Goal: Check status

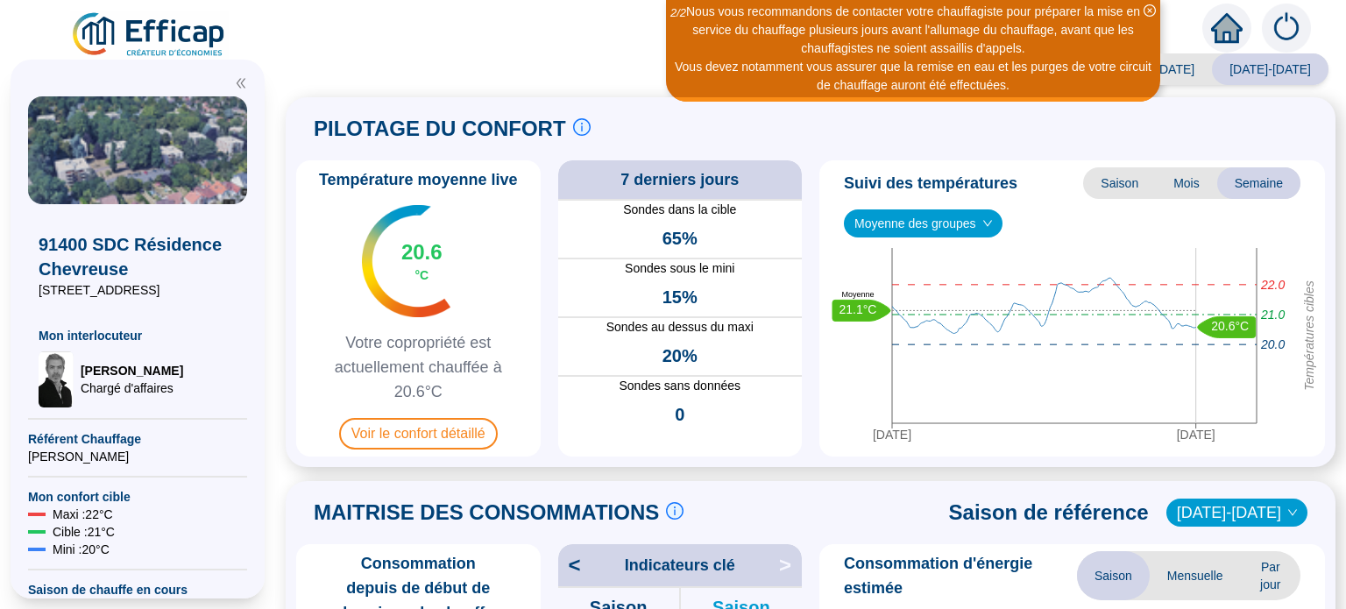
click at [1170, 188] on span "Mois" at bounding box center [1186, 183] width 61 height 32
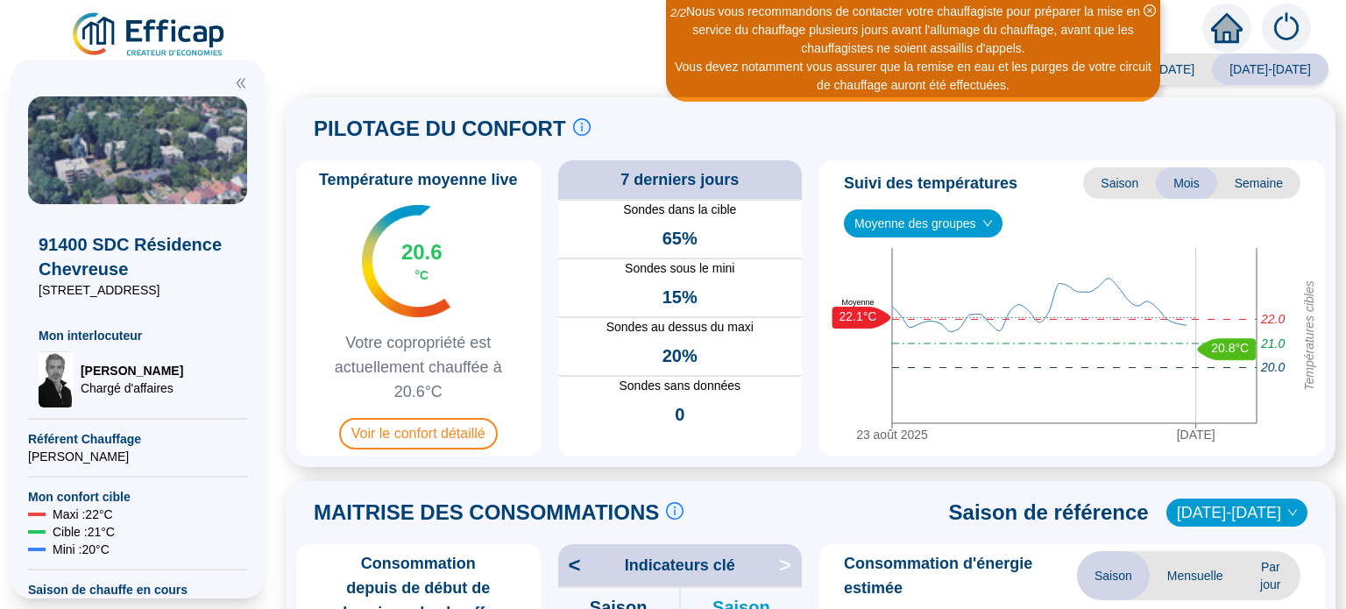
click at [1179, 186] on span "Mois" at bounding box center [1186, 183] width 61 height 32
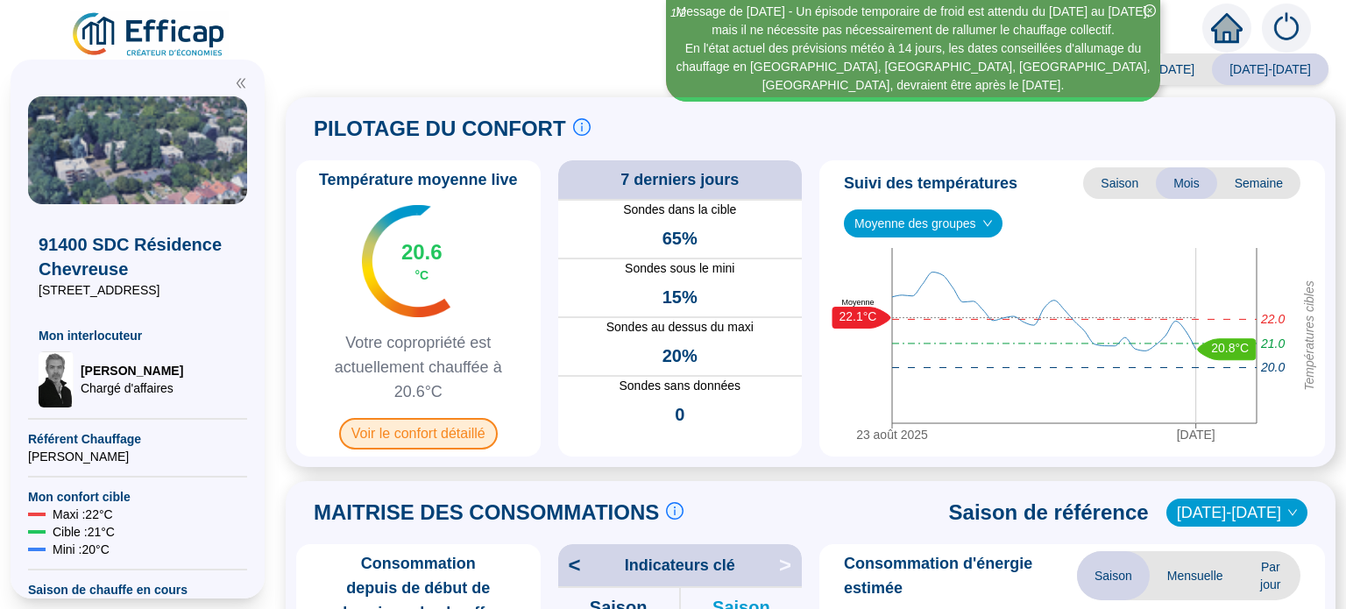
click at [400, 436] on span "Voir le confort détaillé" at bounding box center [418, 434] width 159 height 32
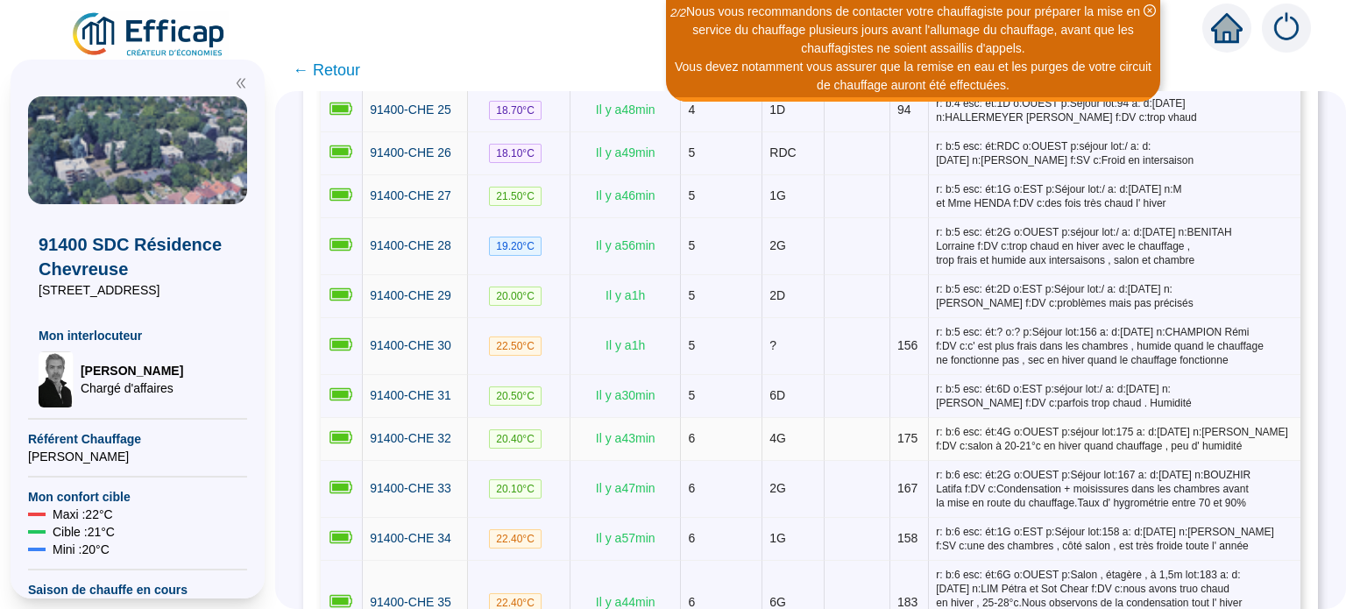
scroll to position [1452, 0]
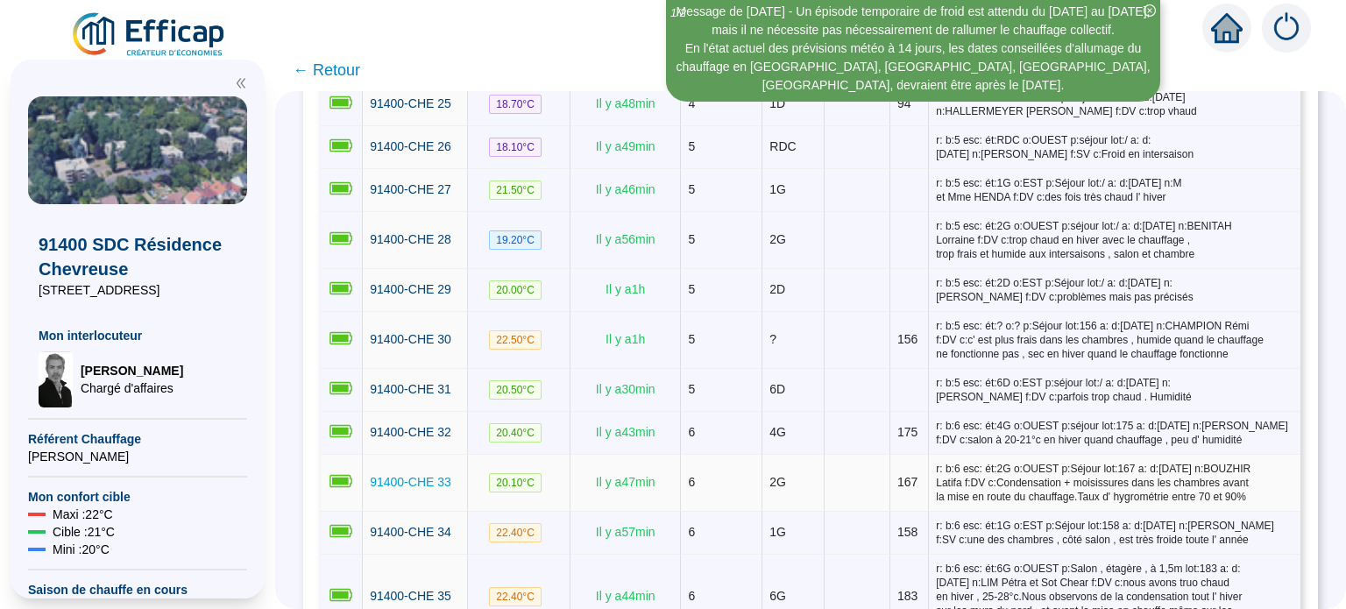
click at [434, 475] on span "91400-CHE 33" at bounding box center [411, 482] width 82 height 14
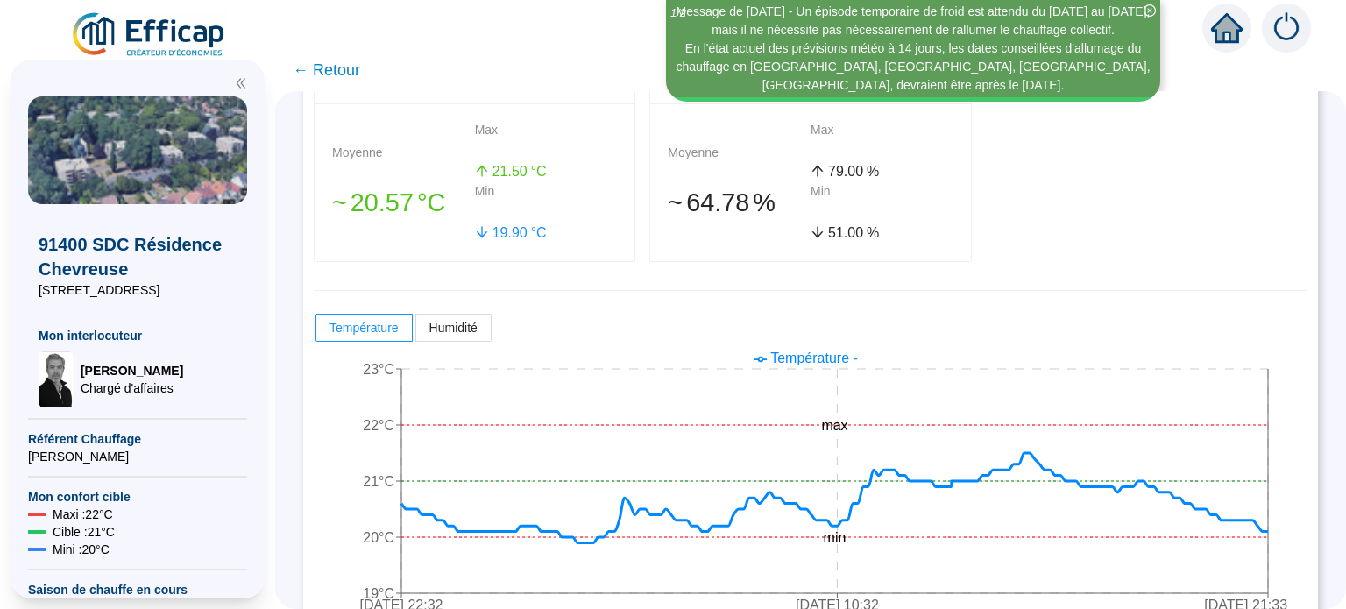
scroll to position [385, 0]
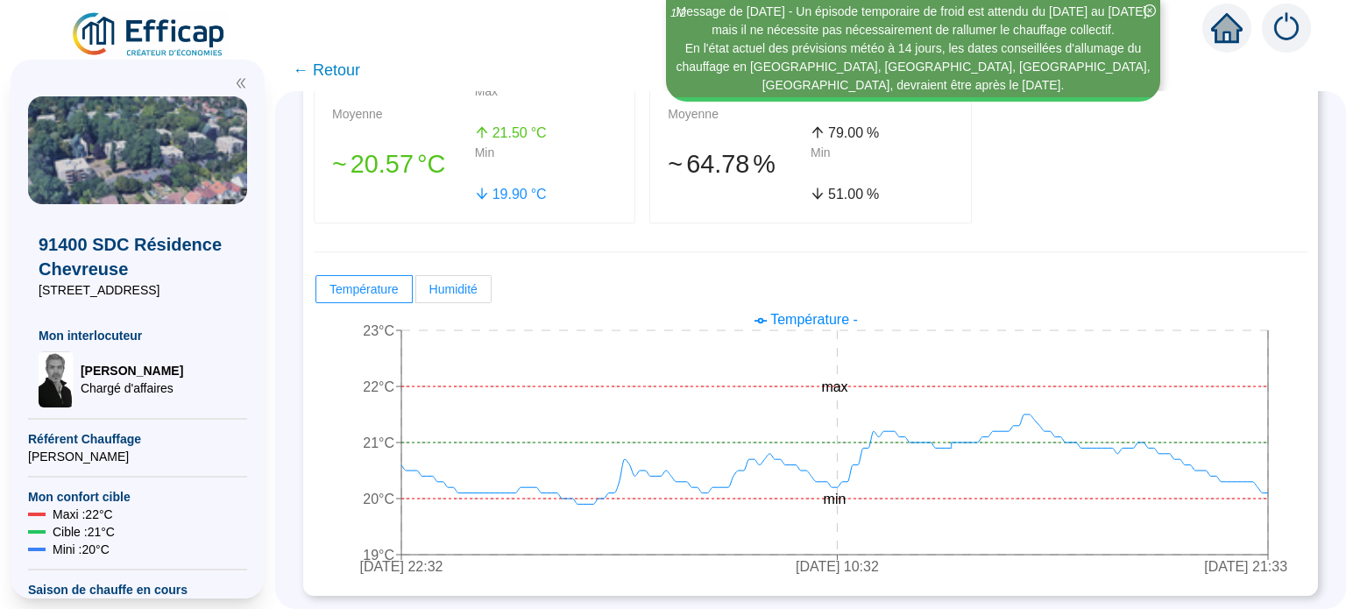
click at [437, 285] on span "Humidité" at bounding box center [454, 289] width 48 height 14
click at [416, 294] on input "Humidité" at bounding box center [416, 294] width 0 height 0
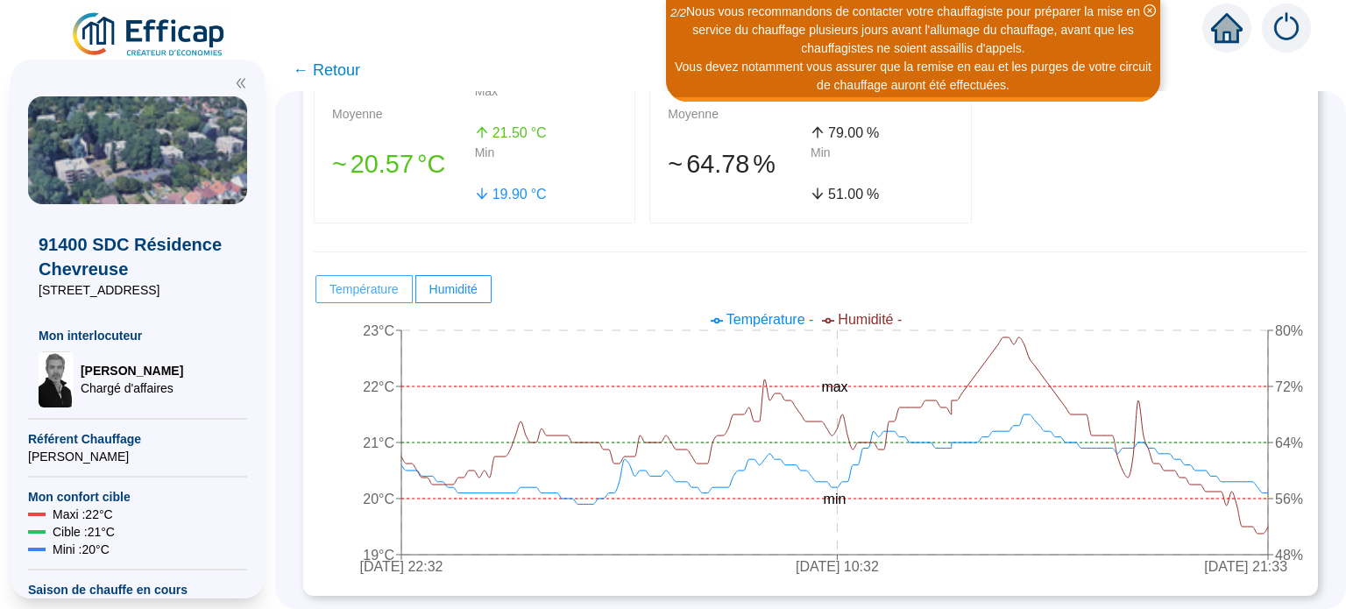
click at [399, 288] on span at bounding box center [364, 289] width 96 height 26
click at [316, 294] on input "Température" at bounding box center [316, 294] width 0 height 0
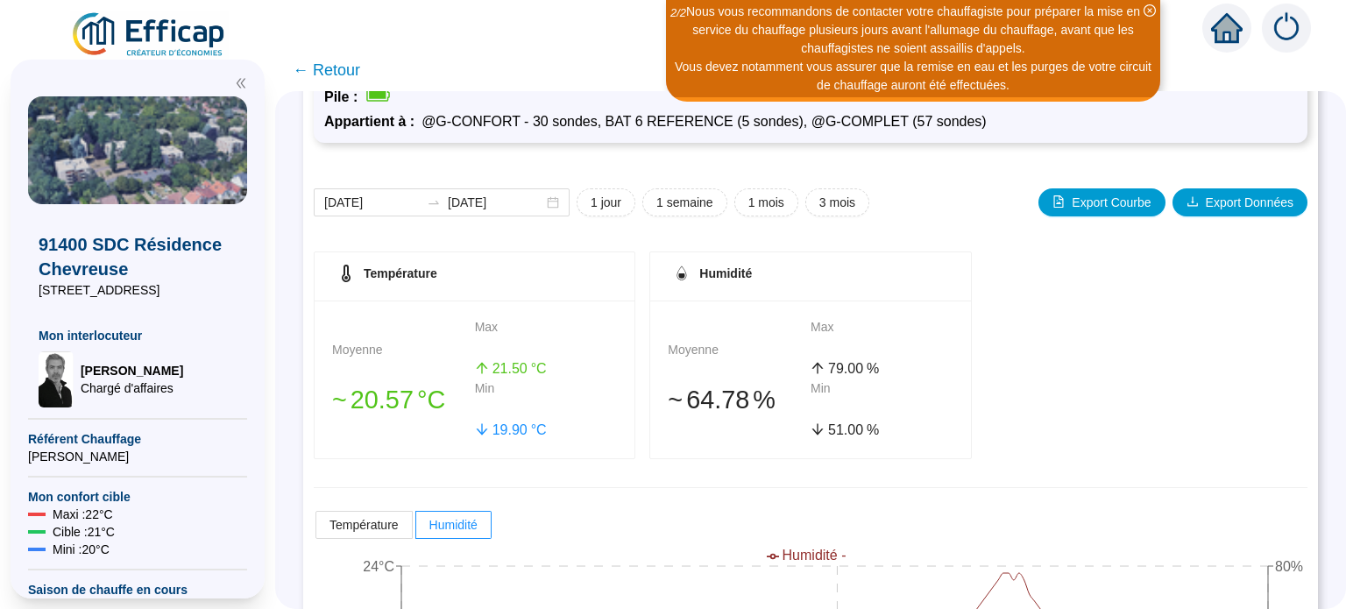
scroll to position [148, 0]
click at [714, 199] on span "1 semaine" at bounding box center [685, 204] width 57 height 18
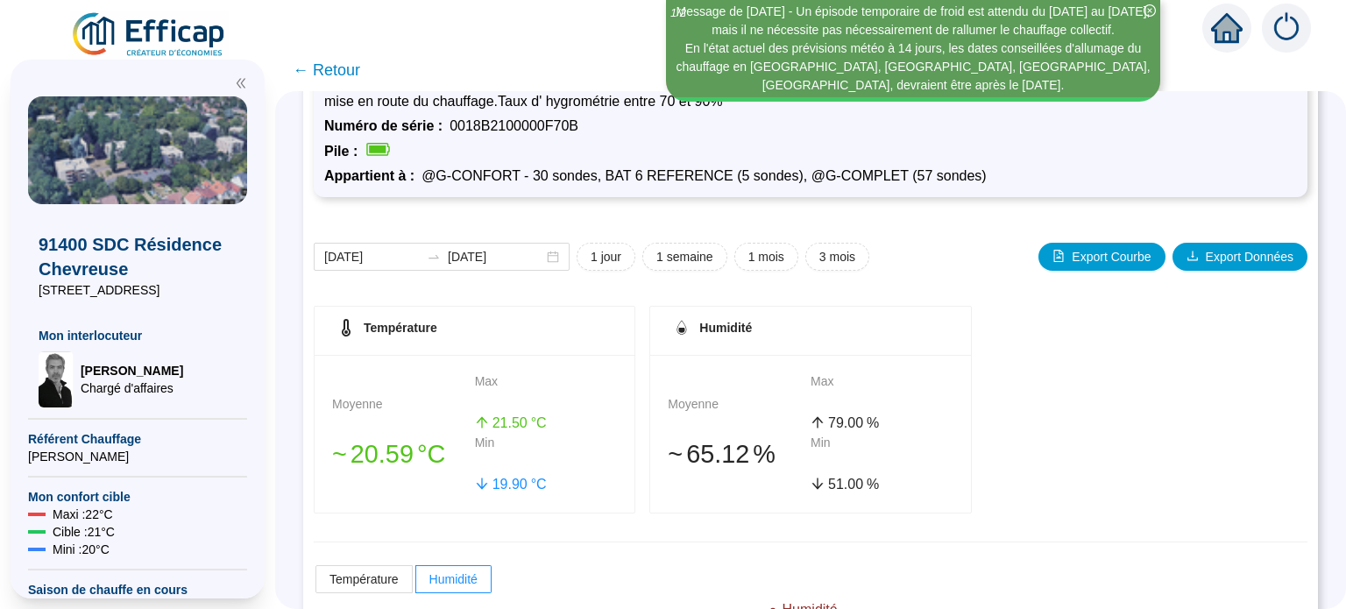
scroll to position [0, 0]
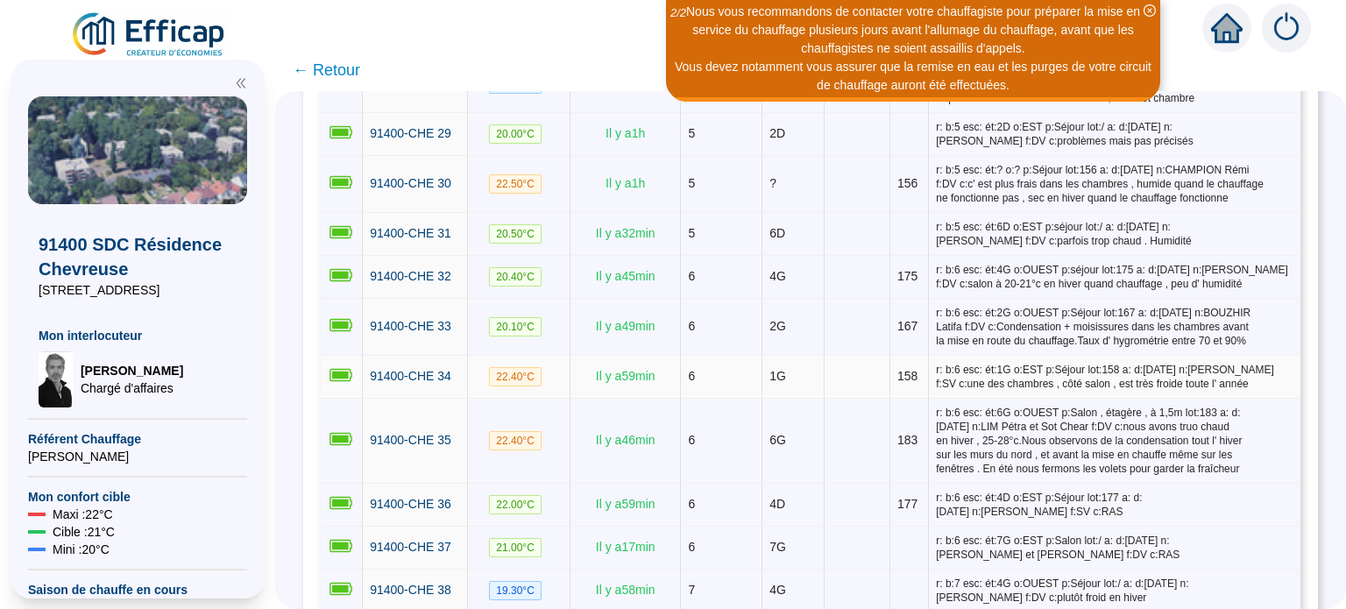
scroll to position [1606, 0]
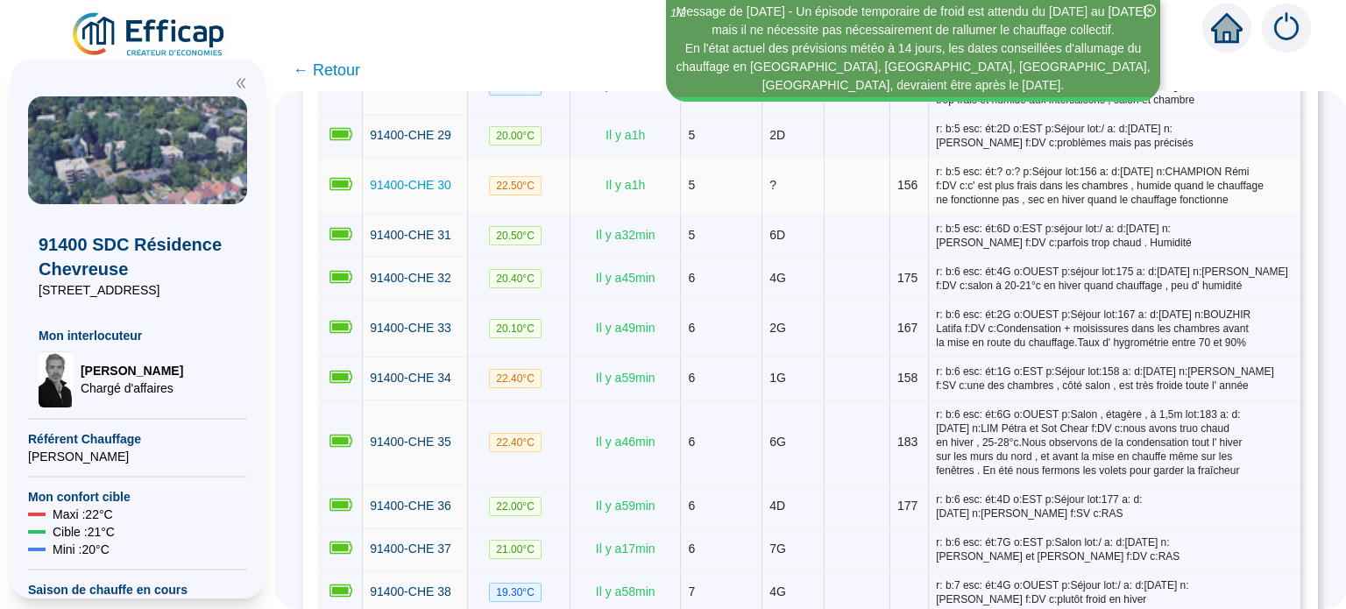
click at [433, 178] on span "91400-CHE 30" at bounding box center [411, 185] width 82 height 14
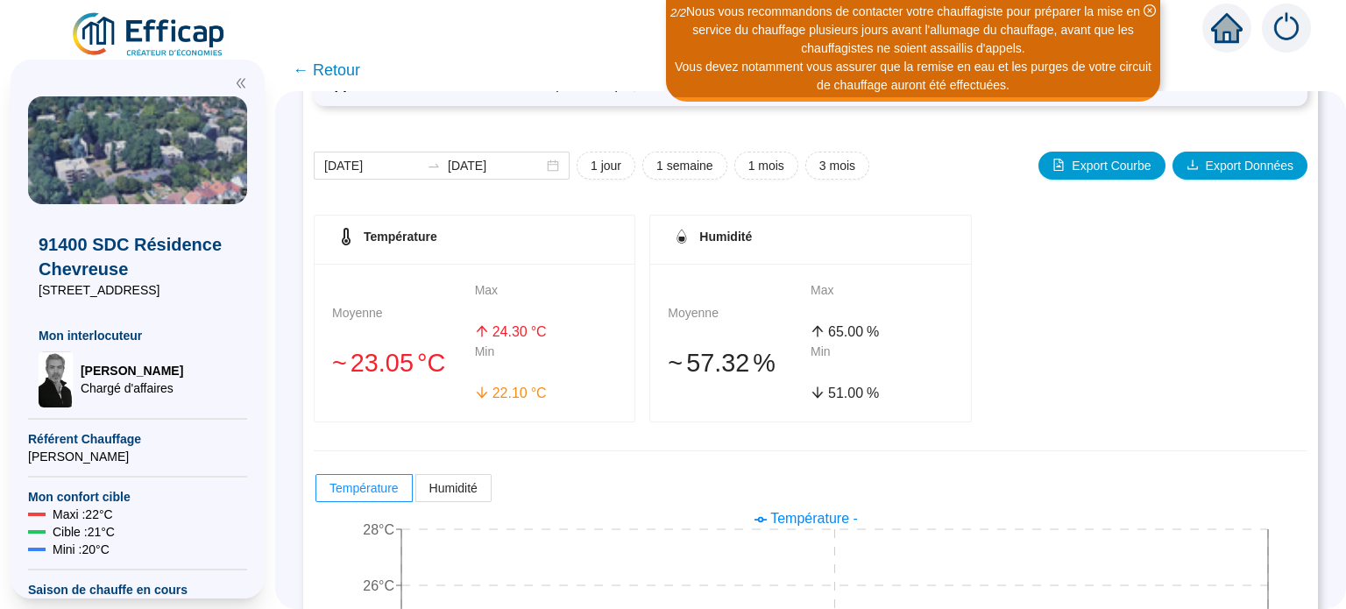
scroll to position [184, 0]
click at [709, 172] on span "1 semaine" at bounding box center [685, 168] width 57 height 18
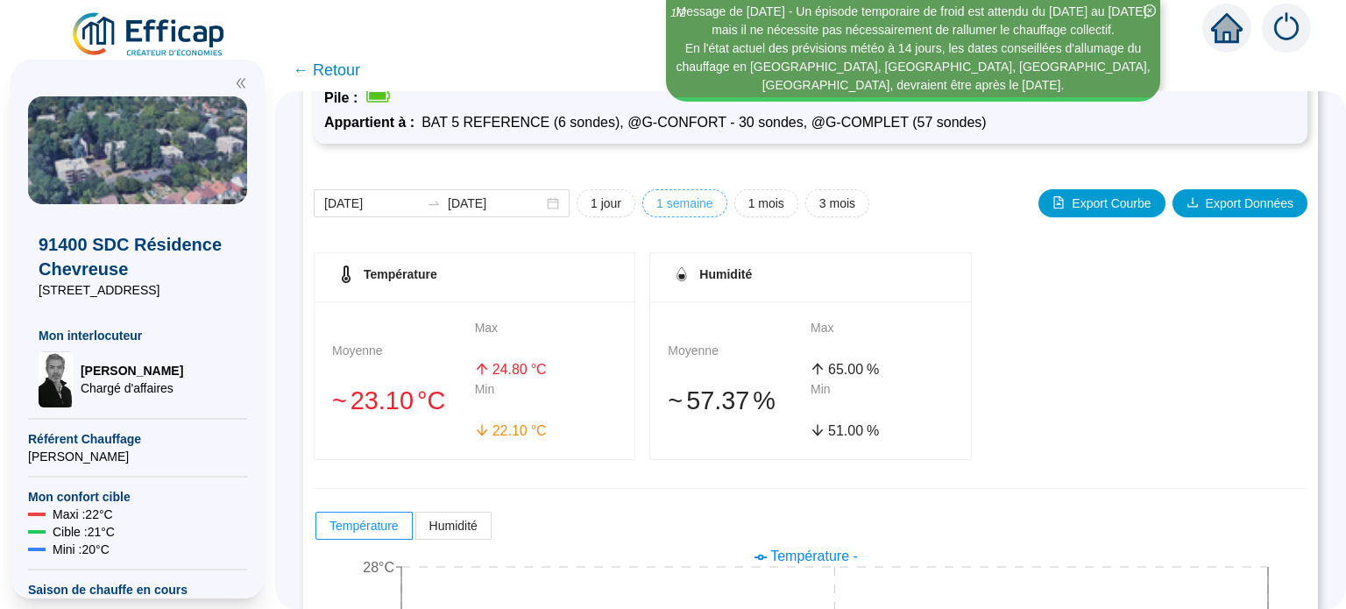
scroll to position [146, 0]
click at [714, 202] on span "1 semaine" at bounding box center [685, 205] width 57 height 18
click at [622, 201] on span "1 jour" at bounding box center [606, 205] width 31 height 18
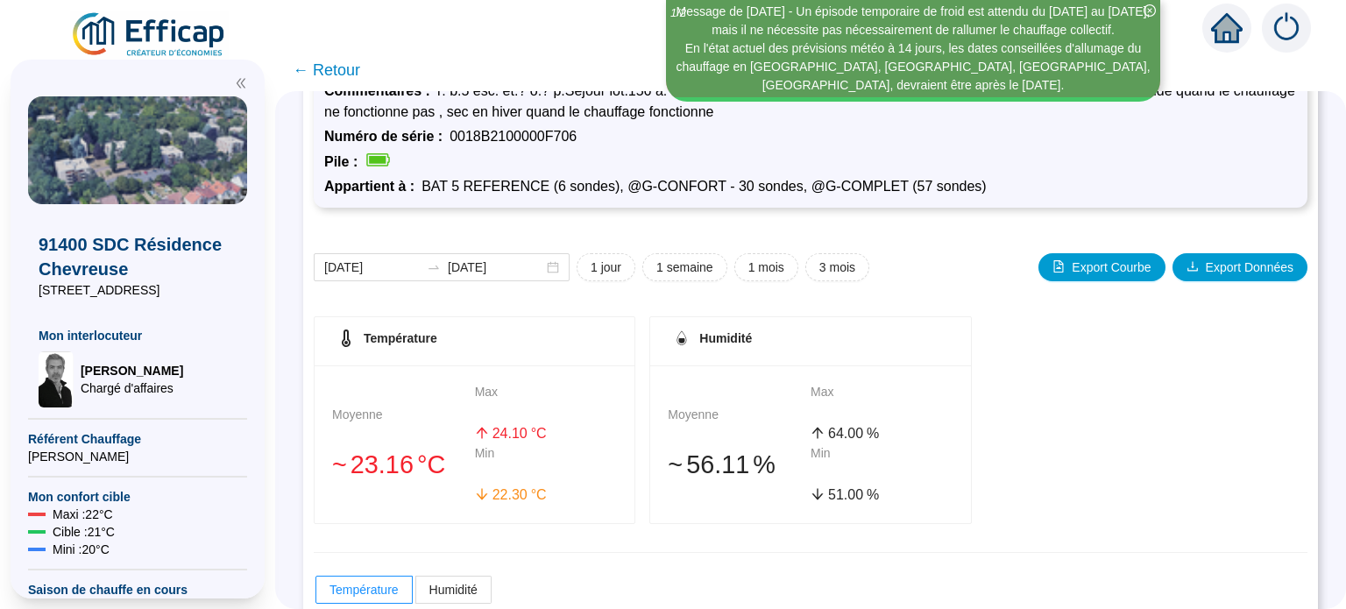
scroll to position [82, 0]
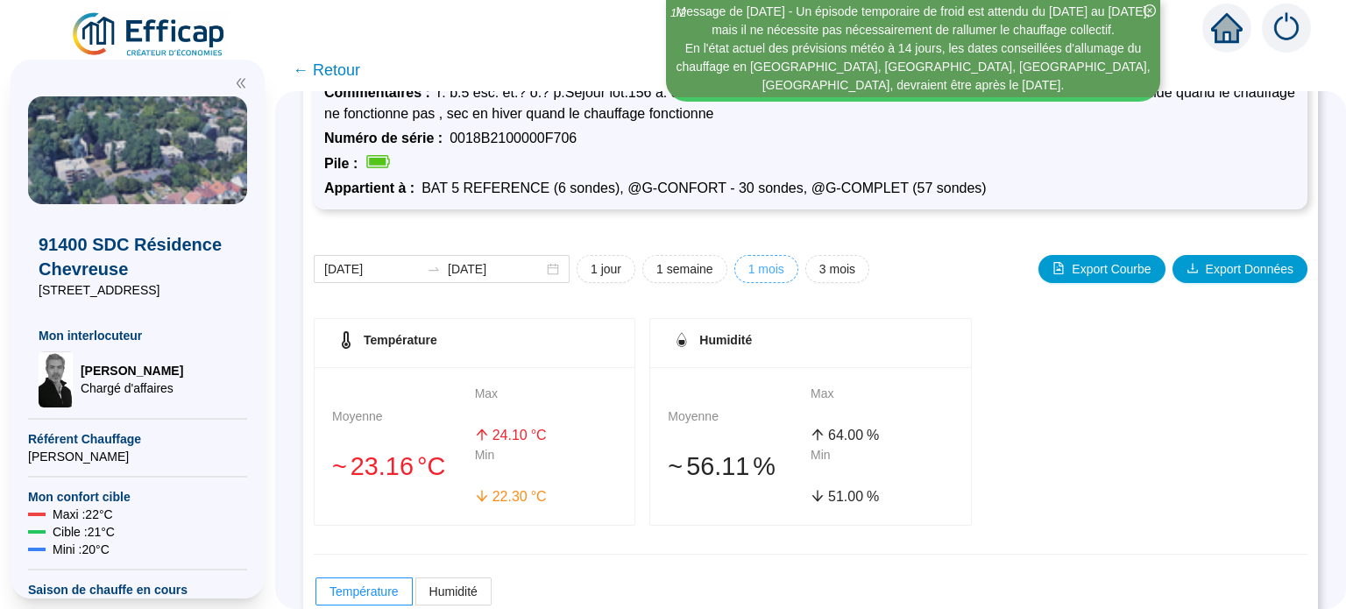
click at [799, 263] on button "1 mois" at bounding box center [767, 269] width 64 height 28
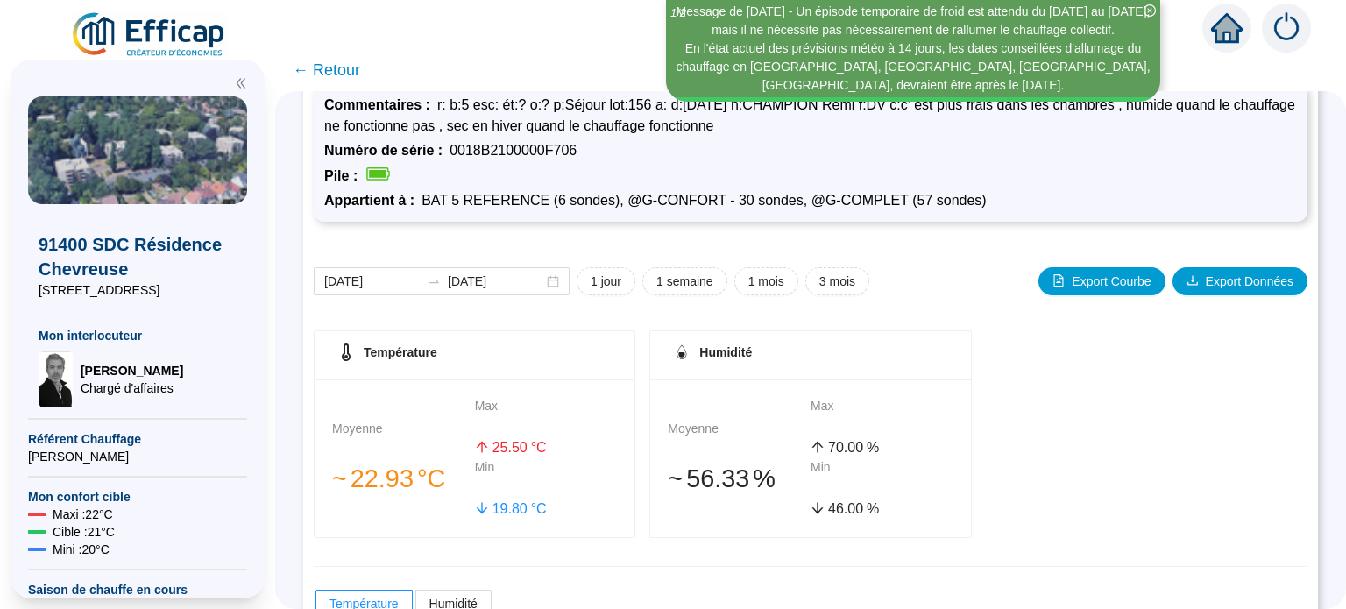
scroll to position [68, 0]
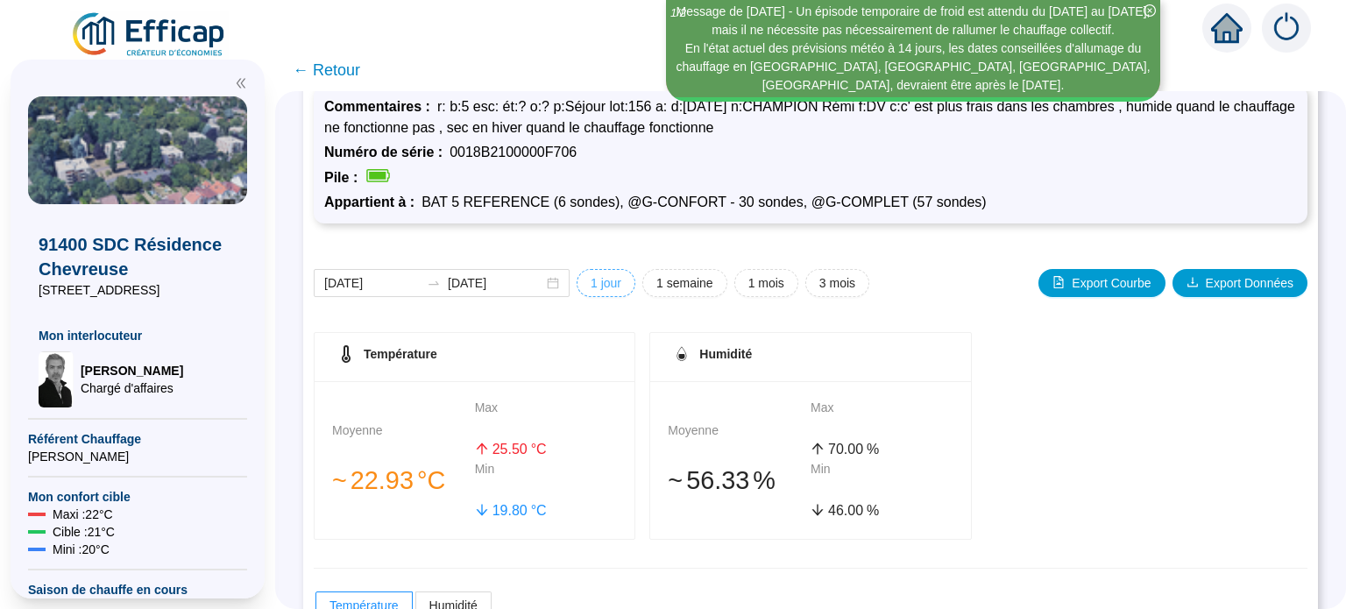
click at [622, 281] on span "1 jour" at bounding box center [606, 283] width 31 height 18
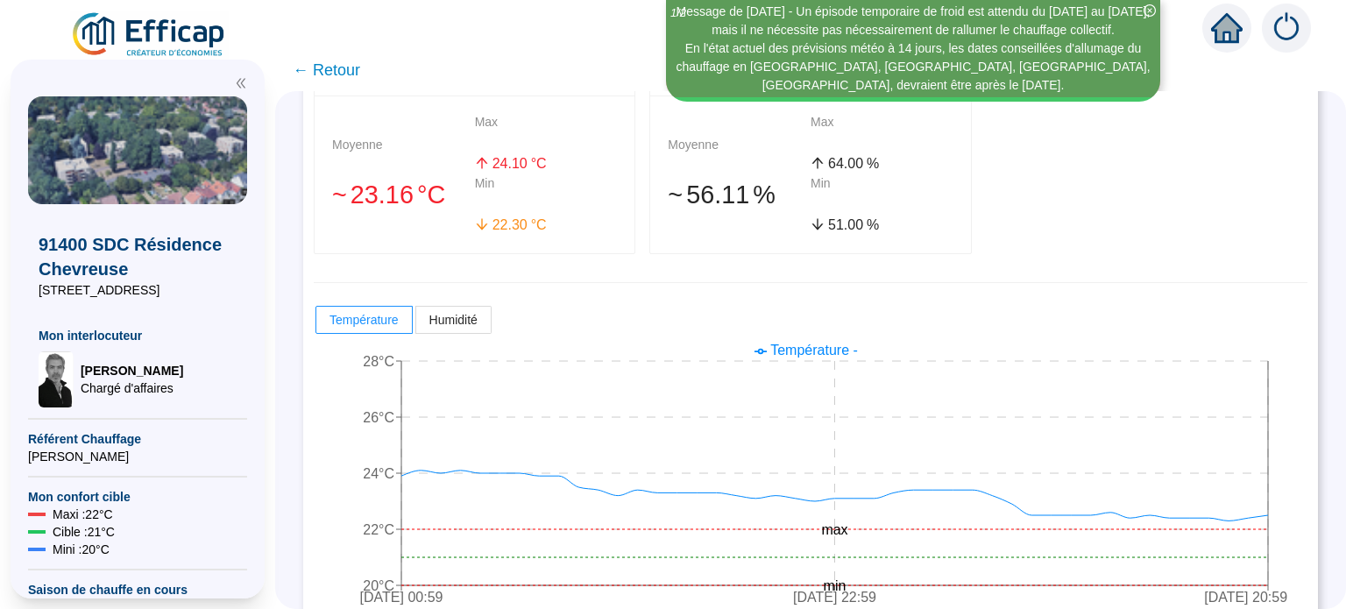
scroll to position [385, 0]
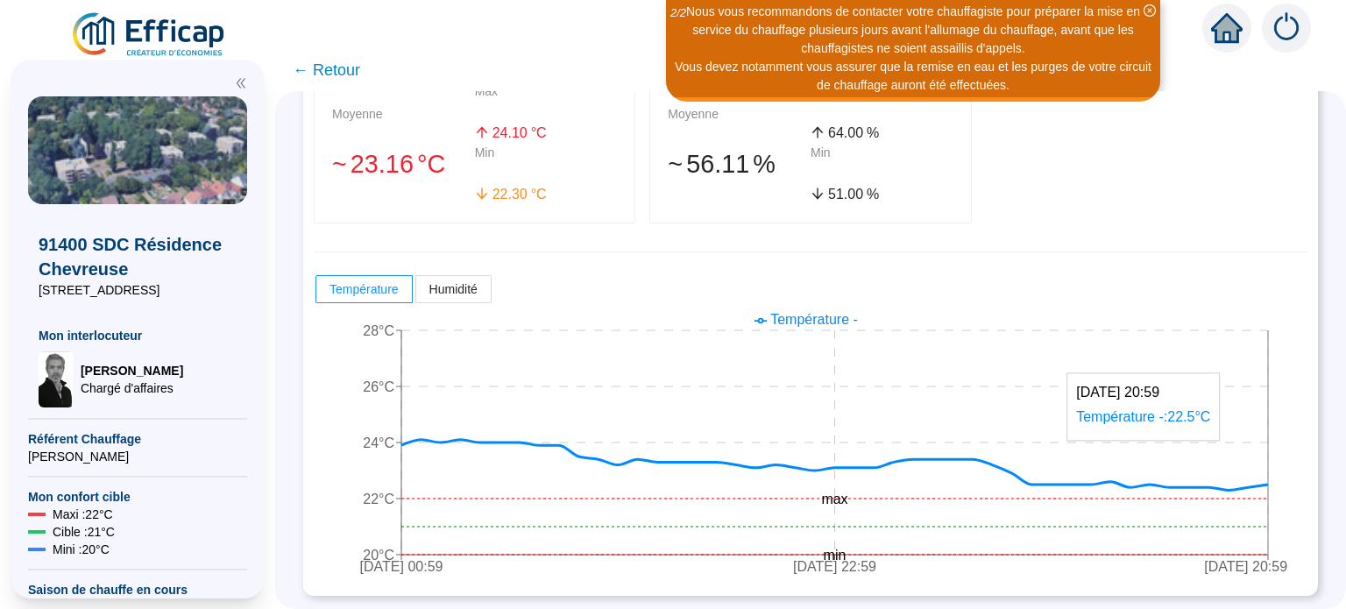
click at [1262, 484] on icon at bounding box center [834, 465] width 867 height 51
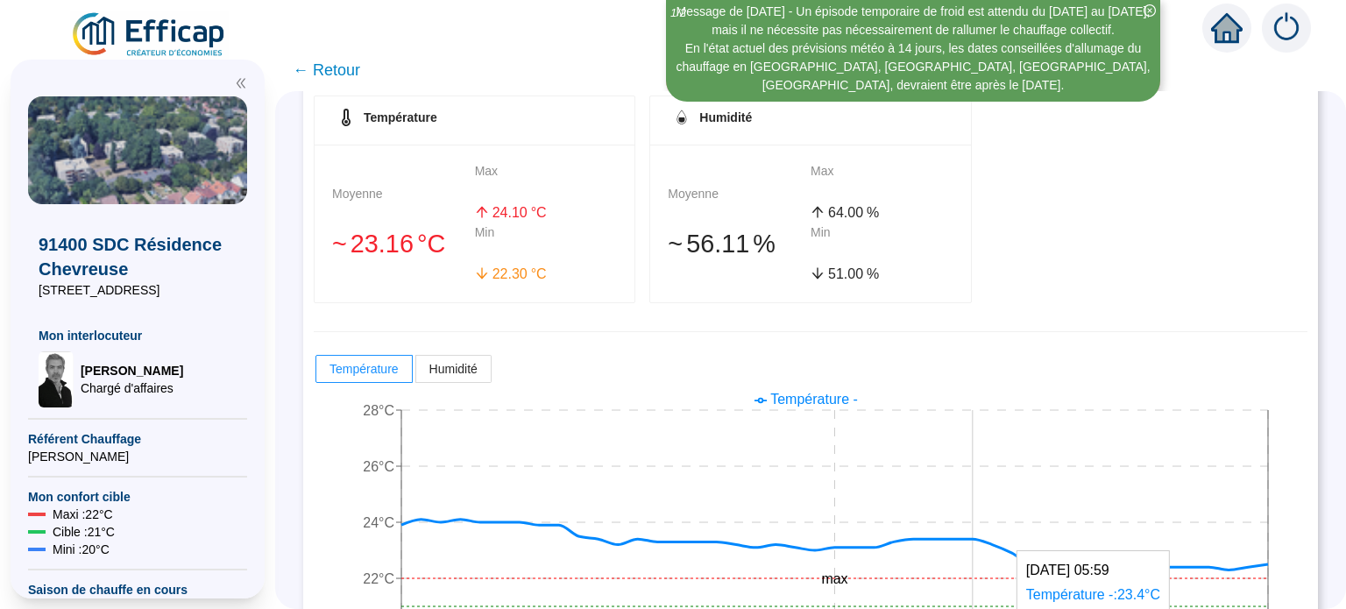
scroll to position [368, 0]
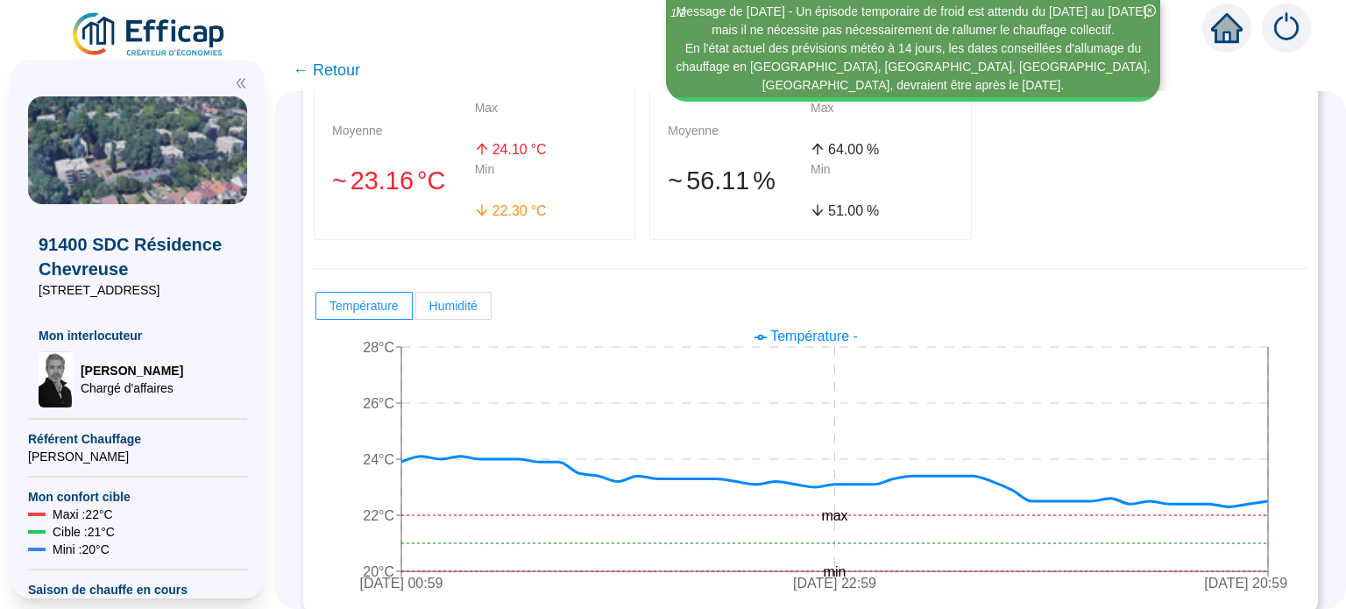
click at [481, 303] on label "Humidité" at bounding box center [453, 306] width 75 height 28
click at [416, 310] on input "Humidité" at bounding box center [416, 310] width 0 height 0
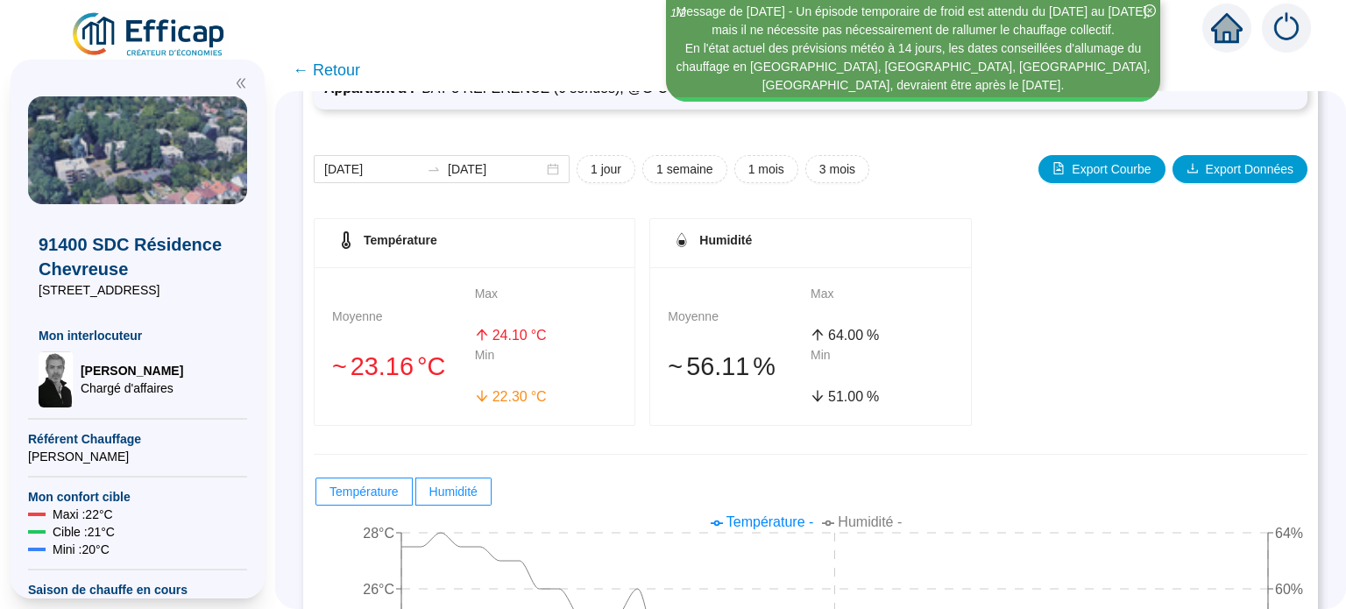
scroll to position [181, 0]
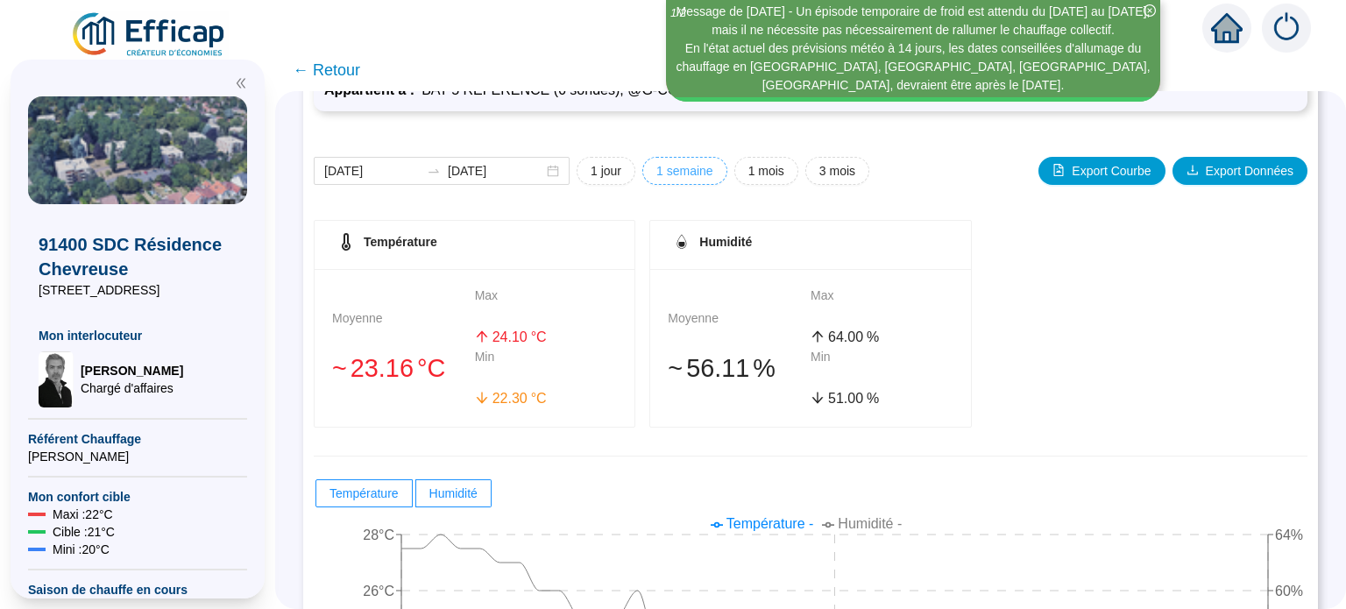
click at [714, 164] on span "1 semaine" at bounding box center [685, 171] width 57 height 18
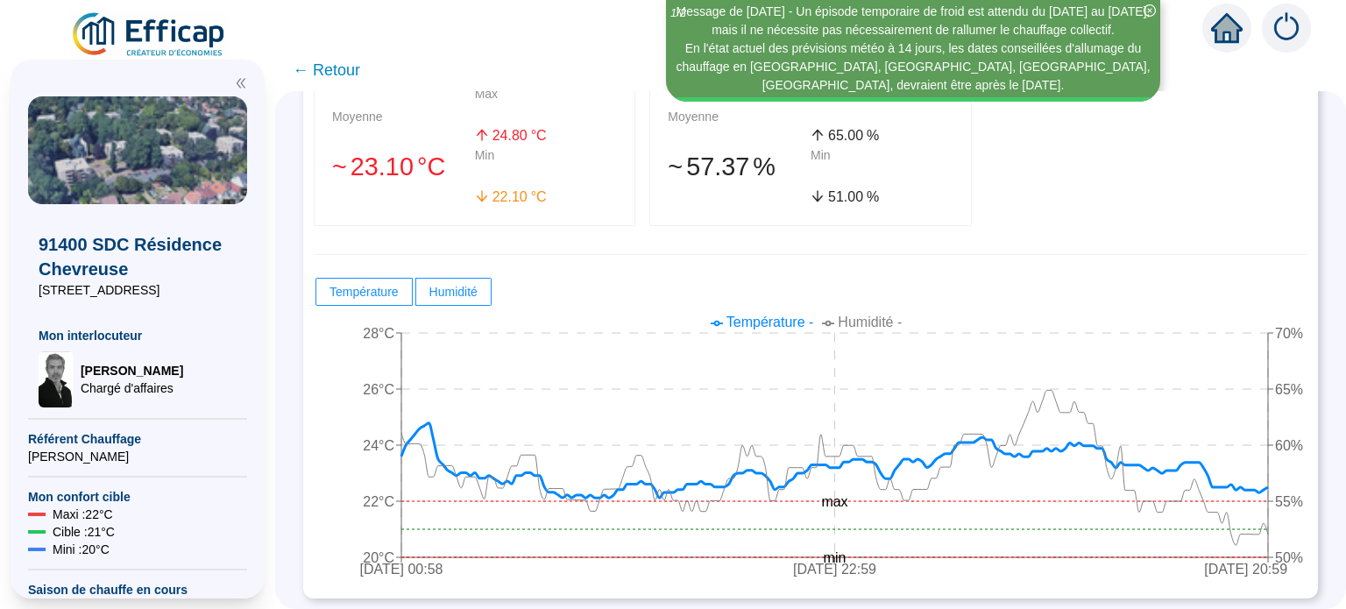
scroll to position [383, 0]
click at [392, 284] on span "Température" at bounding box center [364, 291] width 69 height 14
click at [316, 295] on input "Température" at bounding box center [316, 295] width 0 height 0
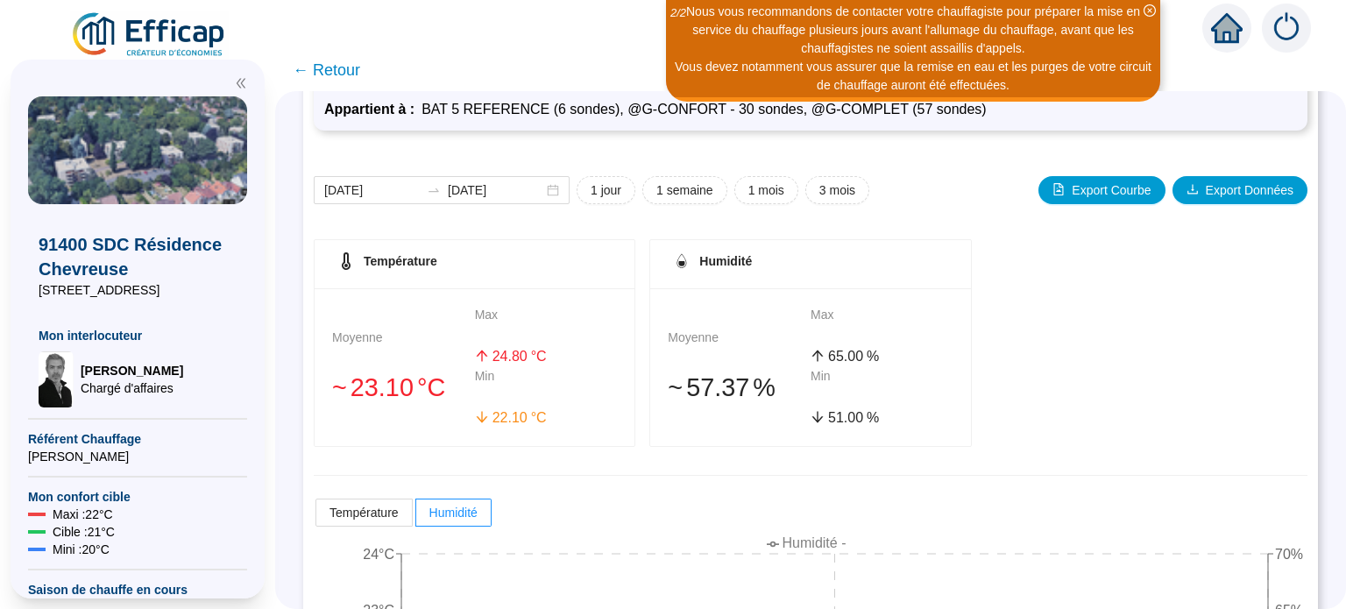
scroll to position [161, 0]
click at [784, 197] on span "1 mois" at bounding box center [767, 190] width 36 height 18
type input "[DATE]"
click at [784, 197] on span "1 mois" at bounding box center [767, 190] width 36 height 18
